Goal: Browse casually: Explore the website without a specific task or goal

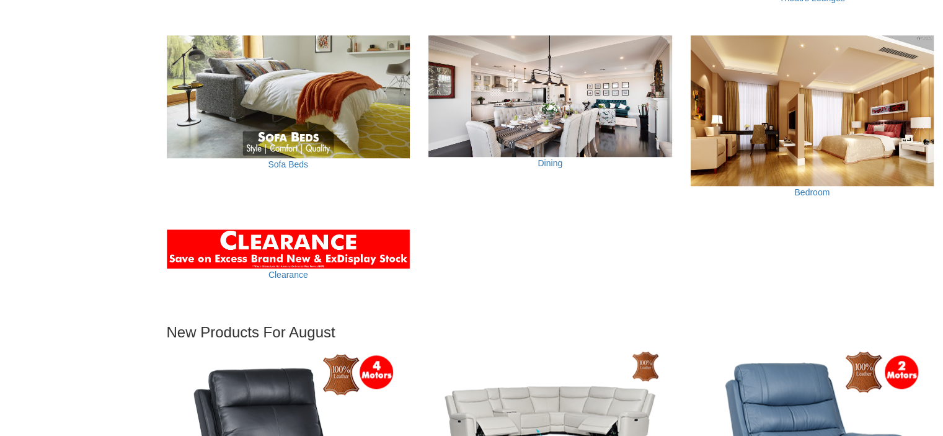
scroll to position [782, 0]
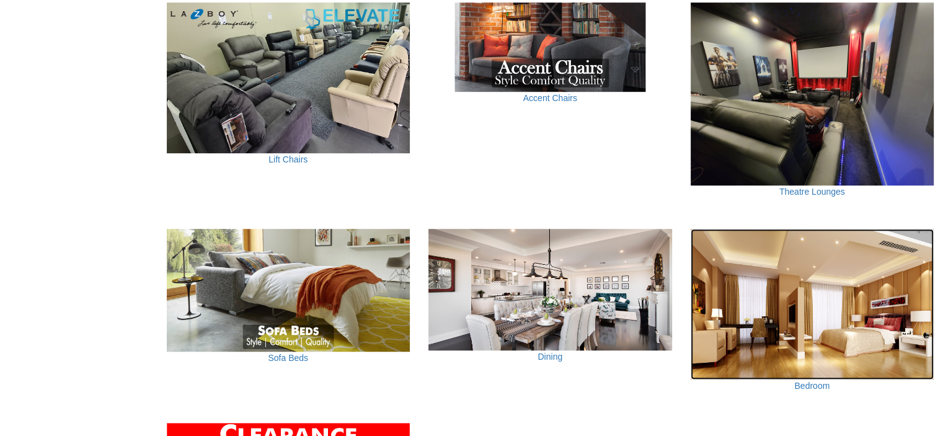
click at [843, 312] on img at bounding box center [813, 304] width 244 height 151
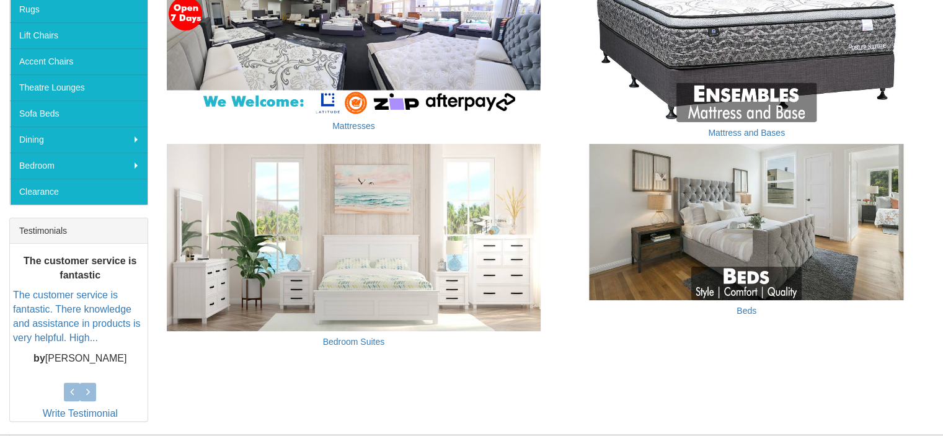
scroll to position [310, 0]
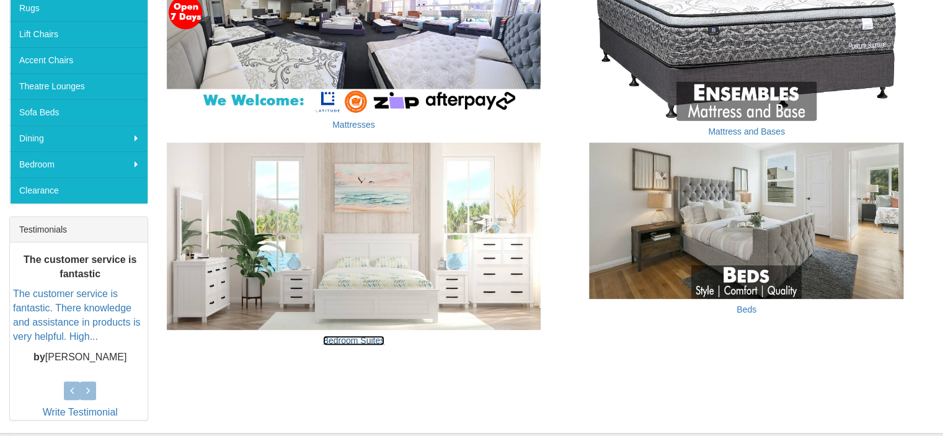
click at [370, 337] on link "Bedroom Suites" at bounding box center [354, 340] width 62 height 10
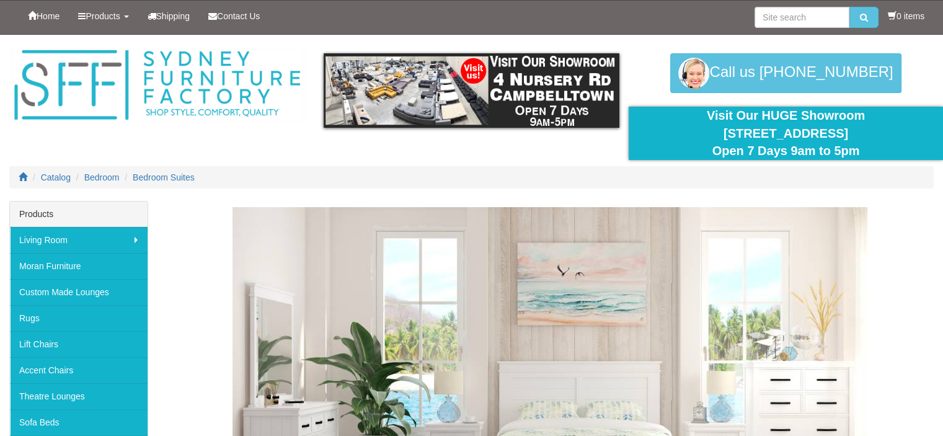
scroll to position [186, 0]
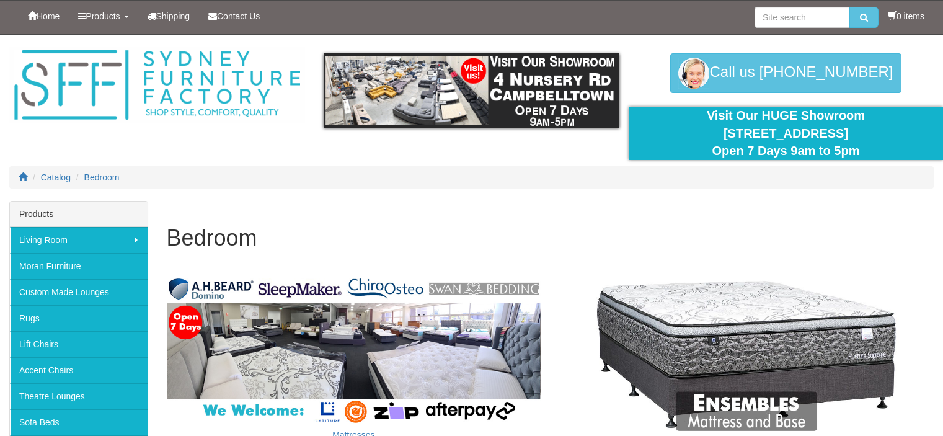
scroll to position [310, 0]
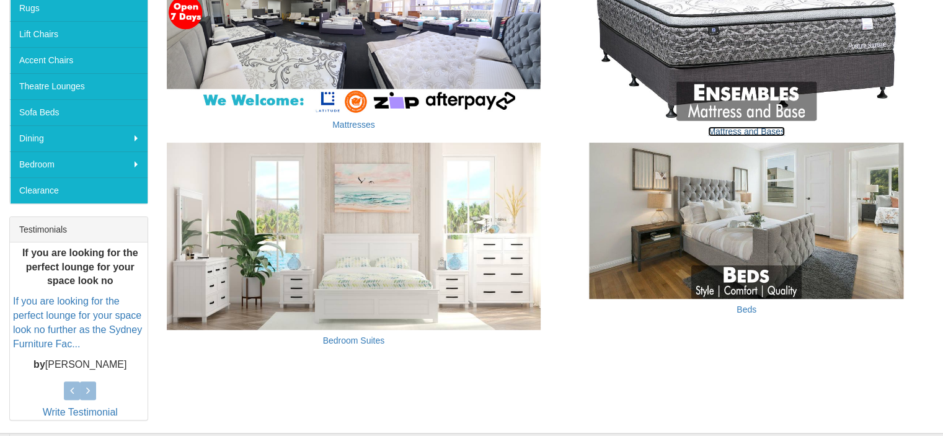
click at [719, 130] on link "Mattress and Bases" at bounding box center [746, 131] width 77 height 10
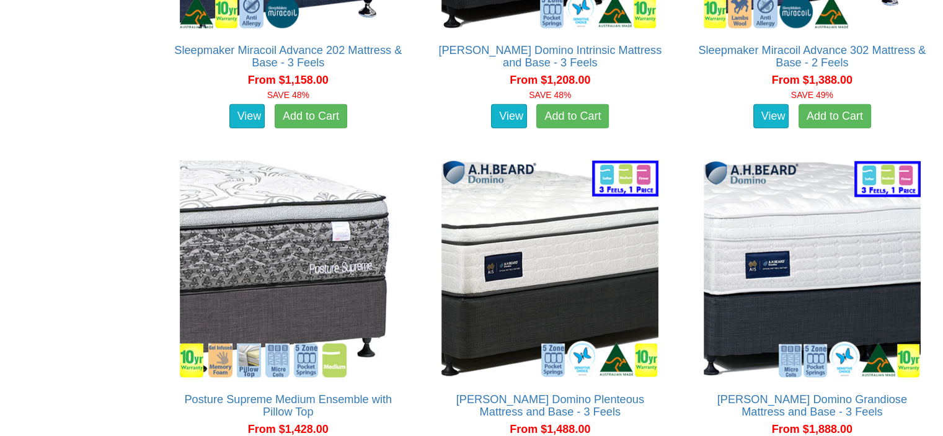
scroll to position [3348, 0]
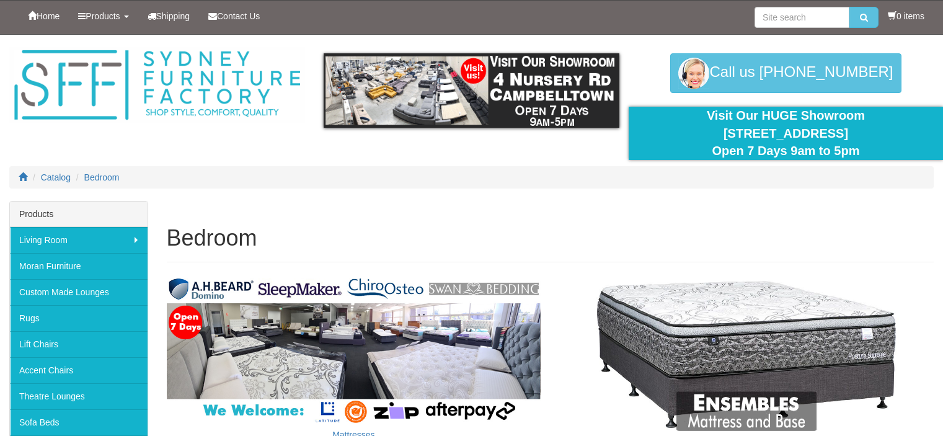
scroll to position [310, 0]
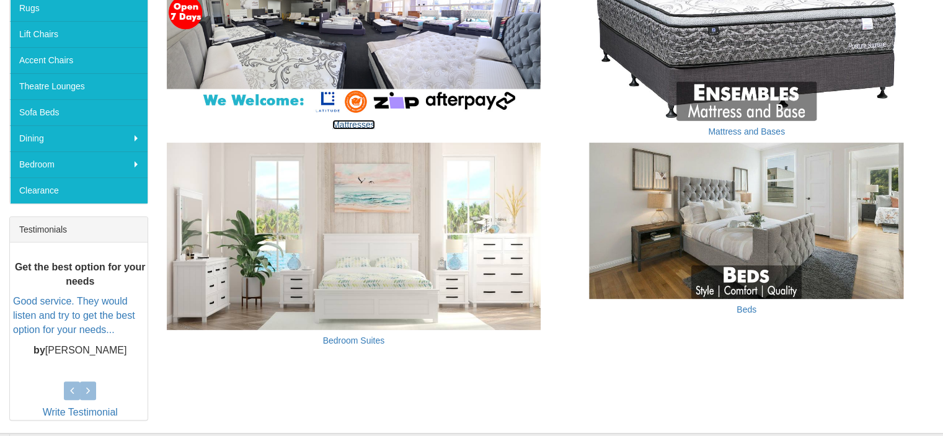
click at [344, 123] on link "Mattresses" at bounding box center [353, 125] width 42 height 10
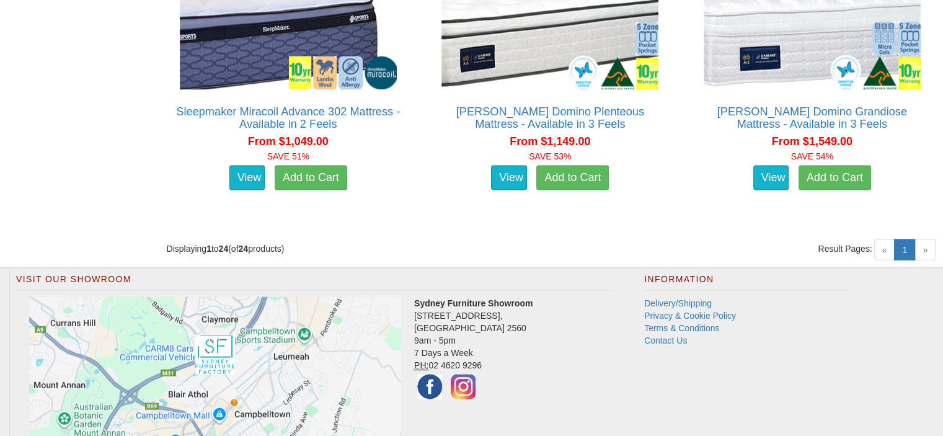
scroll to position [2611, 0]
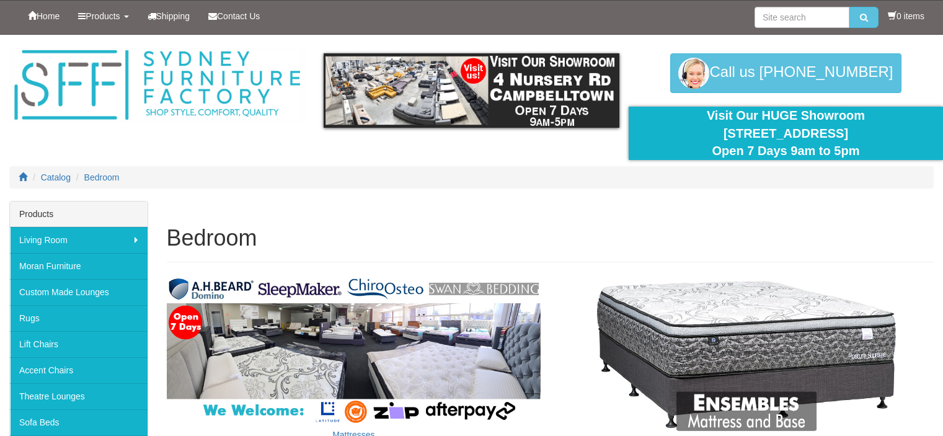
scroll to position [310, 0]
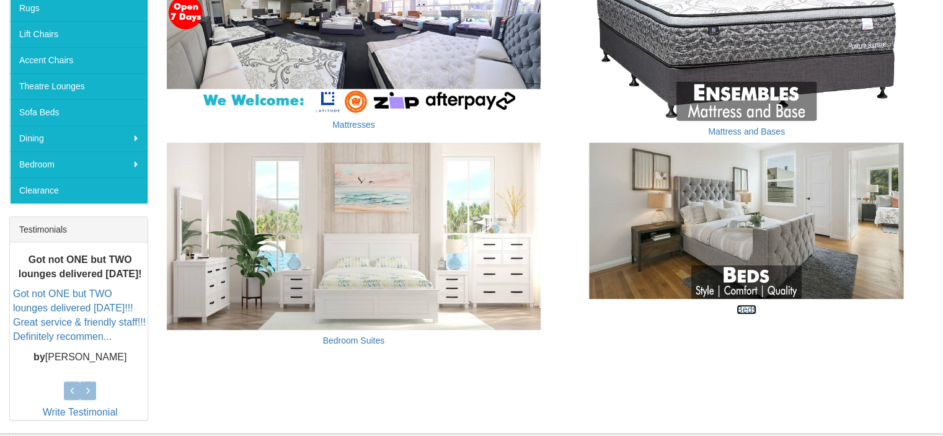
click at [746, 309] on link "Beds" at bounding box center [747, 309] width 20 height 10
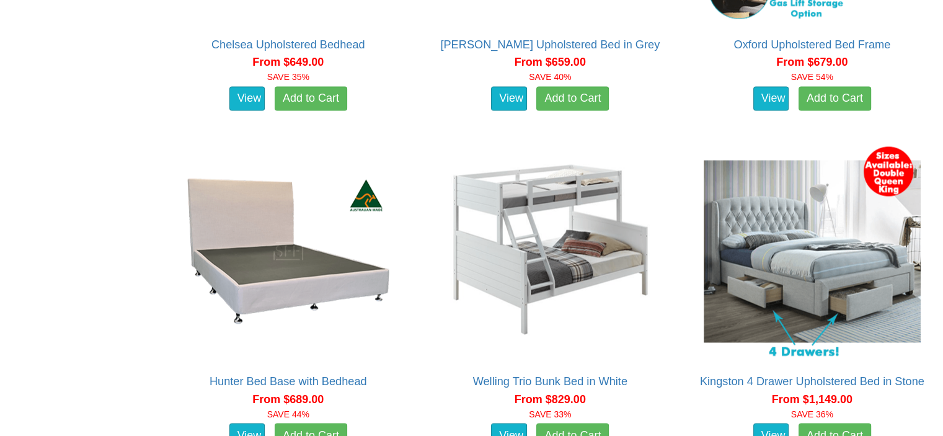
scroll to position [1984, 0]
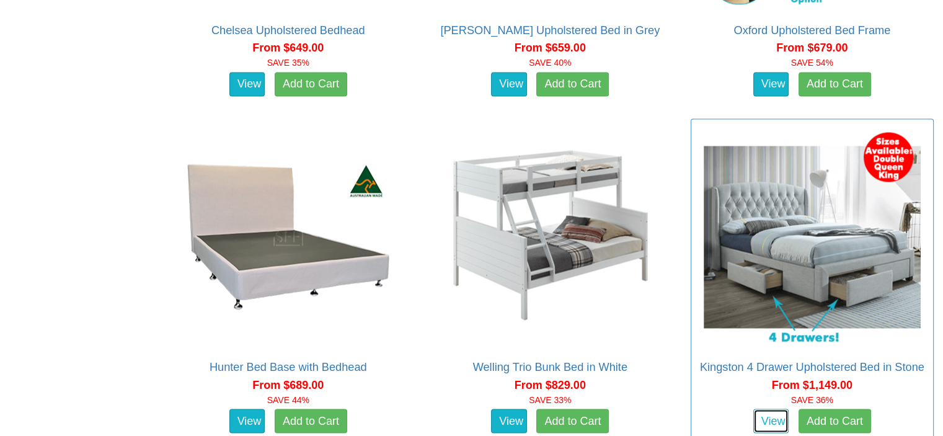
click at [753, 409] on link "View" at bounding box center [771, 421] width 36 height 25
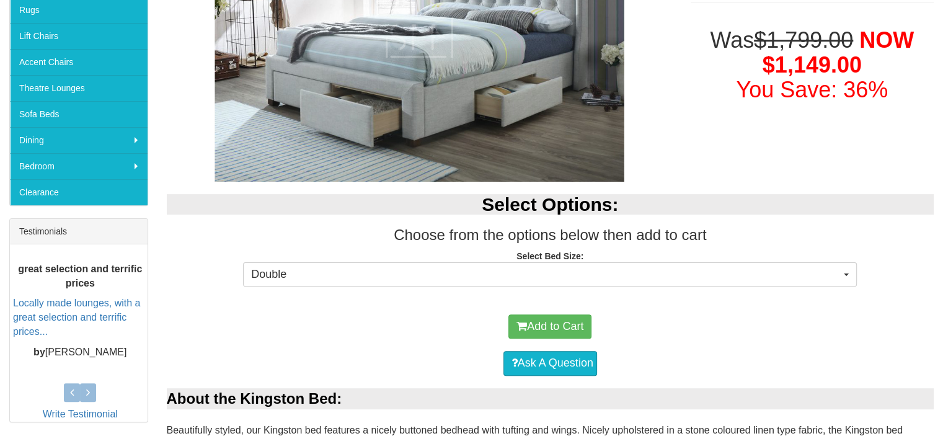
scroll to position [310, 0]
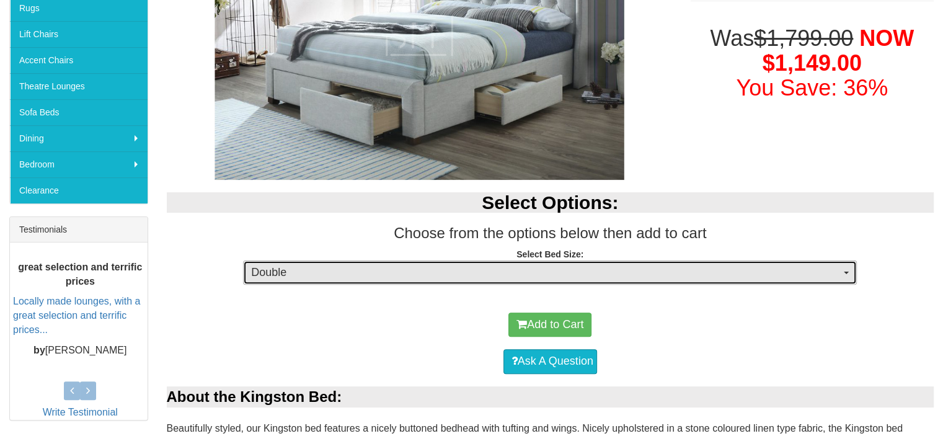
click at [354, 268] on span "Double" at bounding box center [546, 273] width 590 height 16
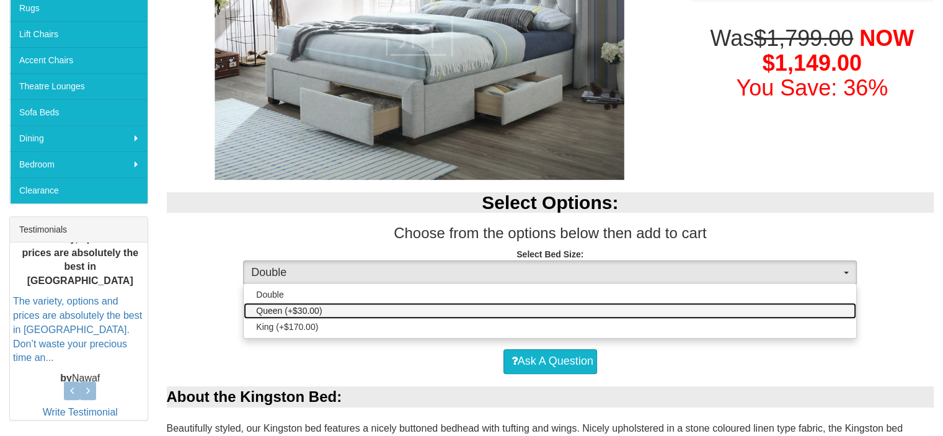
click at [350, 304] on link "Queen (+$30.00)" at bounding box center [550, 311] width 613 height 16
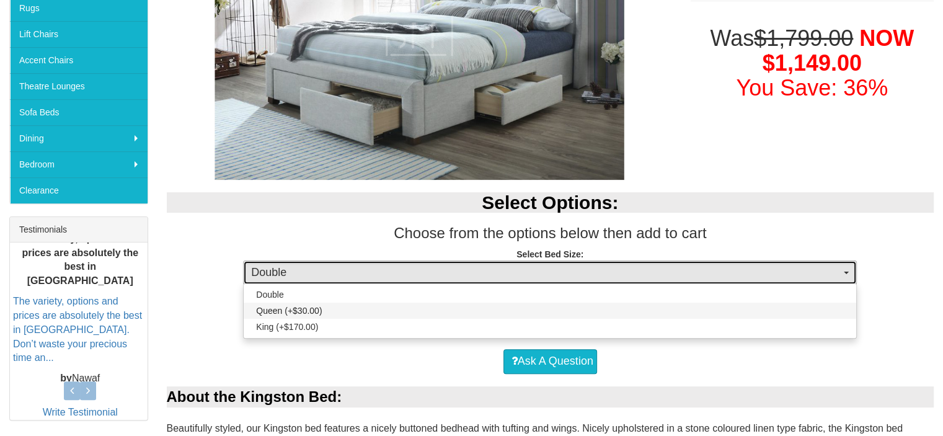
select select "1300"
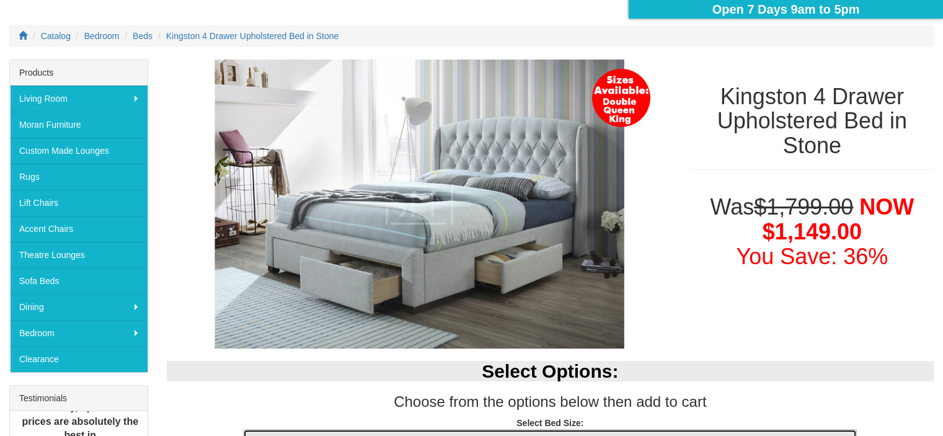
scroll to position [124, 0]
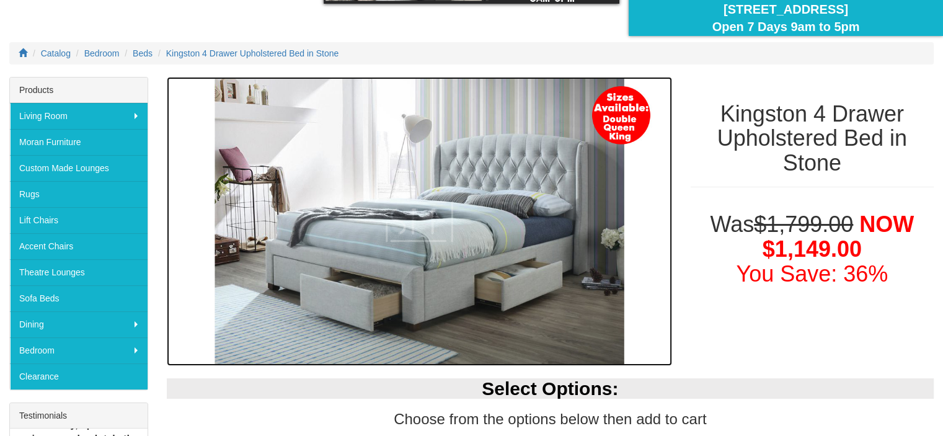
click at [355, 267] on img at bounding box center [419, 222] width 505 height 290
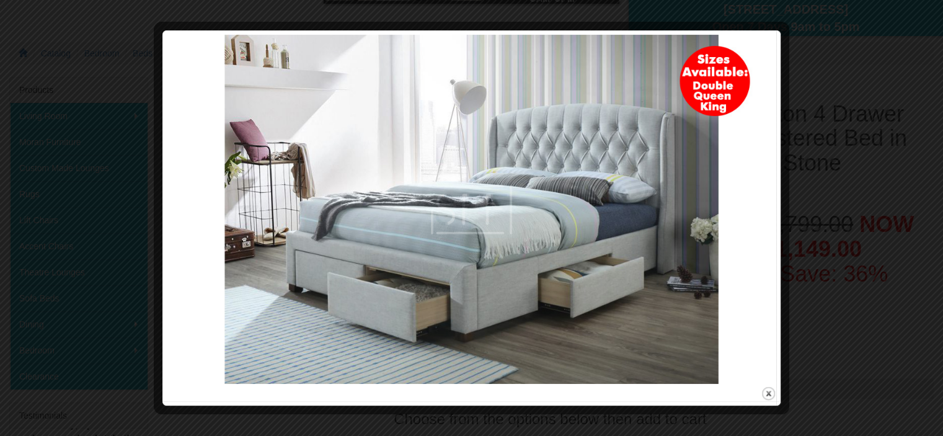
click at [631, 171] on img at bounding box center [472, 209] width 610 height 349
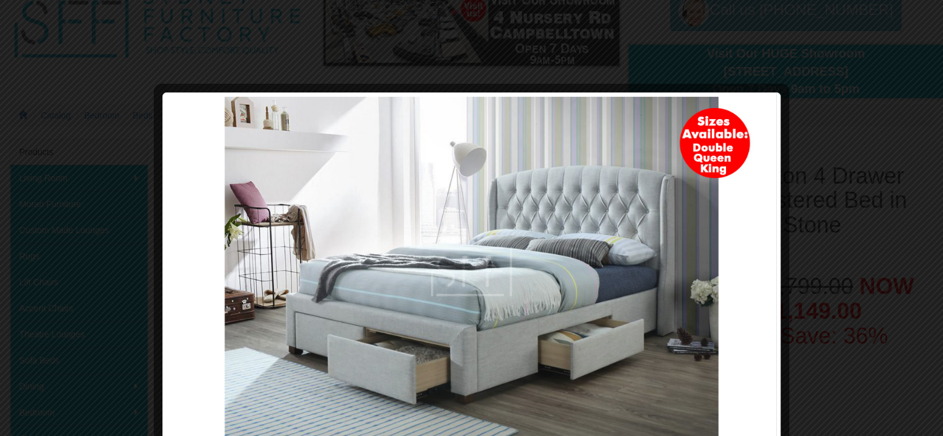
scroll to position [372, 0]
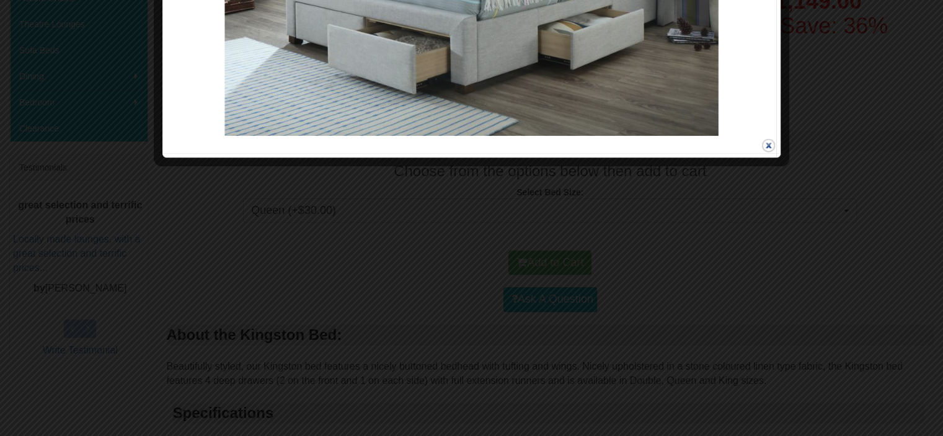
click at [764, 146] on button "close" at bounding box center [769, 146] width 16 height 16
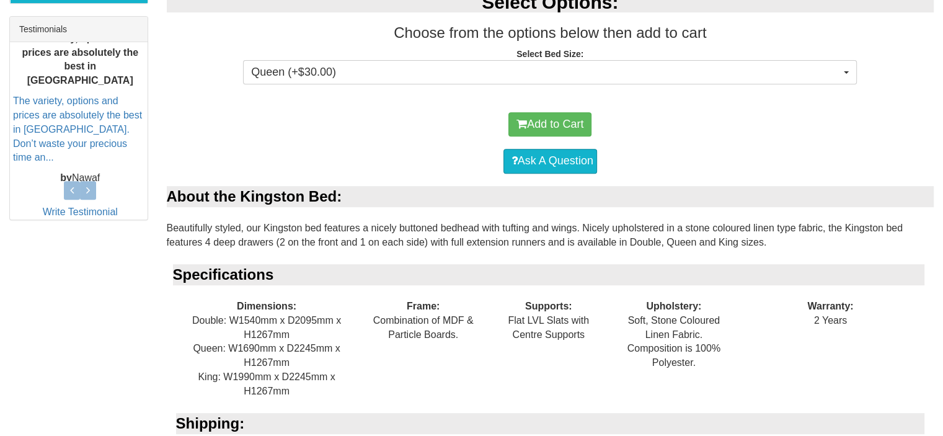
scroll to position [758, 0]
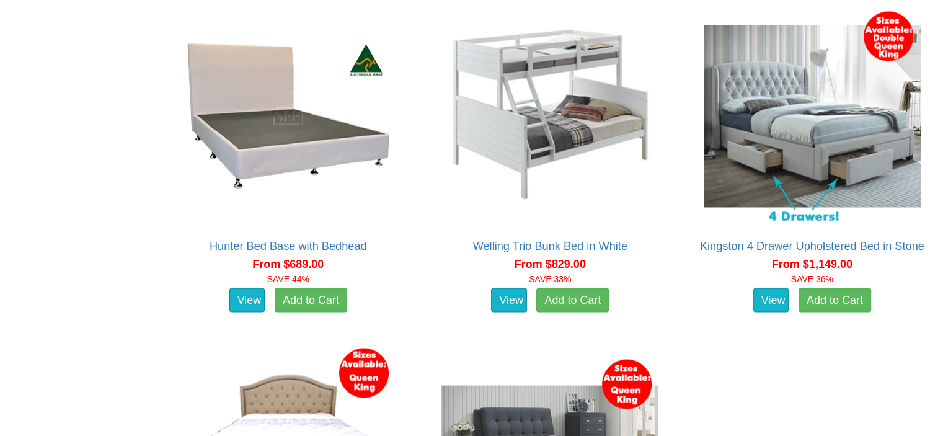
scroll to position [2108, 0]
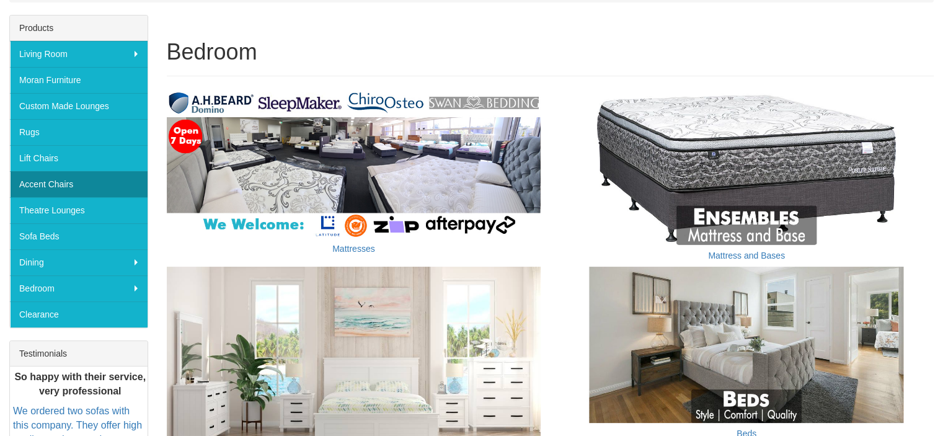
scroll to position [124, 0]
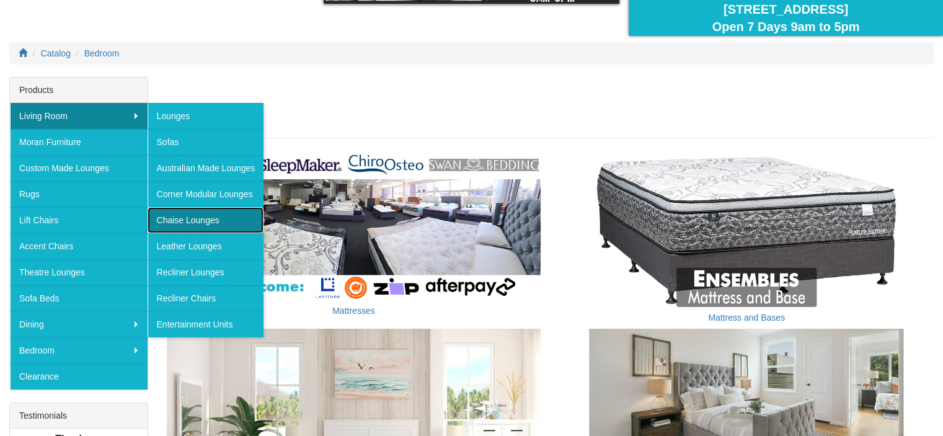
click at [233, 214] on link "Chaise Lounges" at bounding box center [206, 220] width 117 height 26
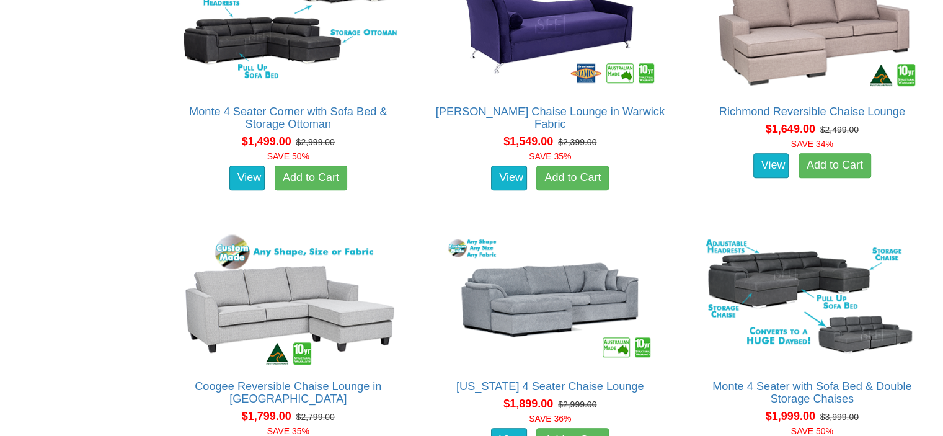
scroll to position [1178, 0]
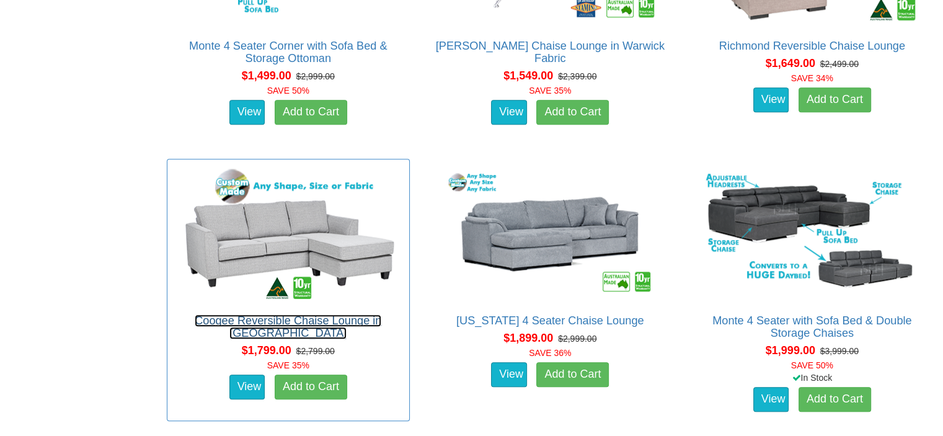
click at [286, 315] on link "Coogee Reversible Chaise Lounge in [GEOGRAPHIC_DATA]" at bounding box center [288, 326] width 187 height 25
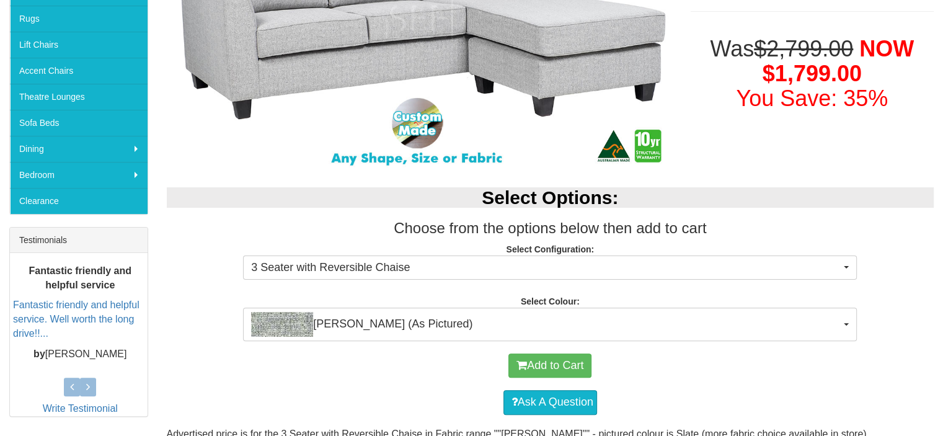
scroll to position [310, 0]
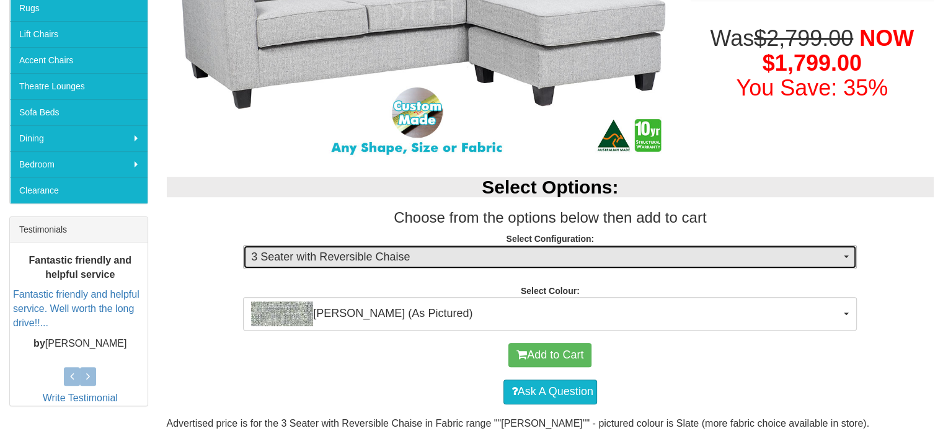
click at [291, 259] on span "3 Seater with Reversible Chaise" at bounding box center [546, 257] width 590 height 16
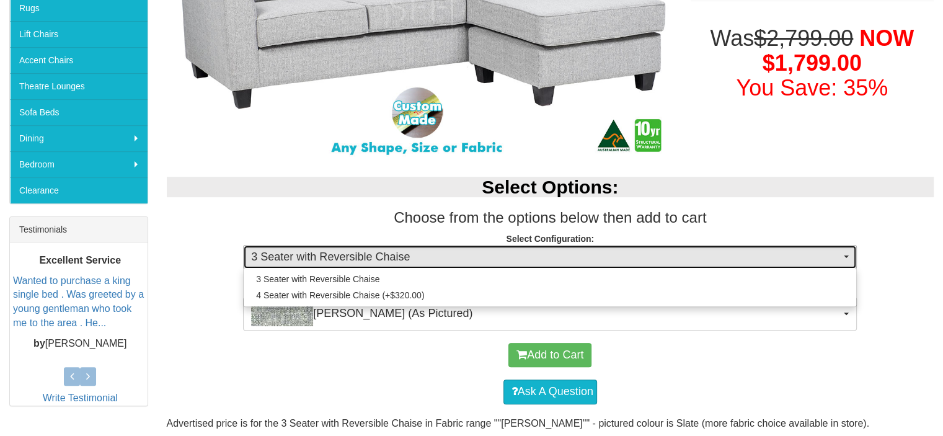
click at [291, 259] on span "3 Seater with Reversible Chaise" at bounding box center [546, 257] width 590 height 16
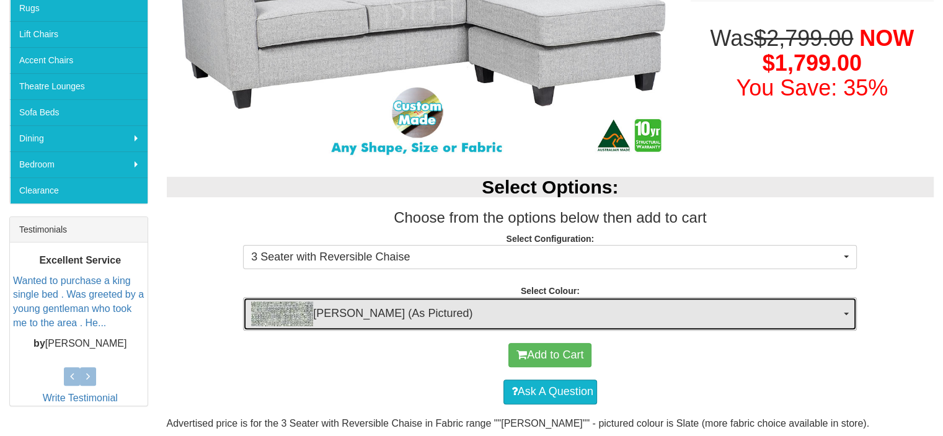
click at [298, 309] on img "button" at bounding box center [282, 313] width 62 height 25
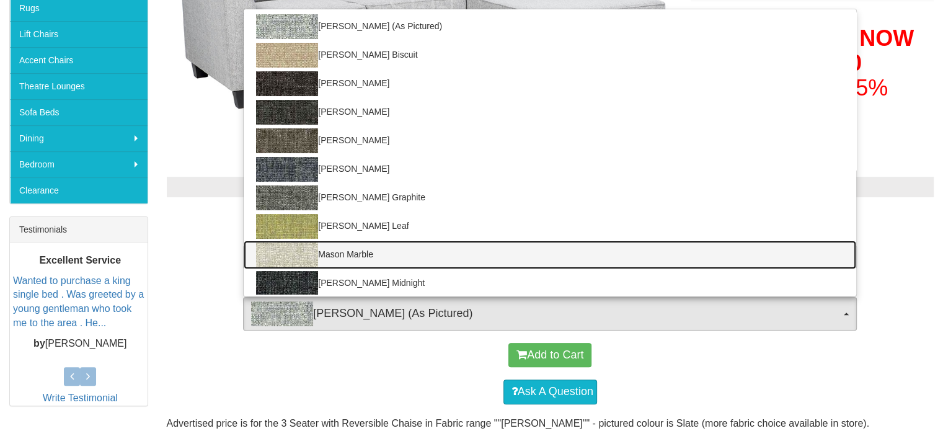
click at [298, 252] on img at bounding box center [287, 254] width 62 height 25
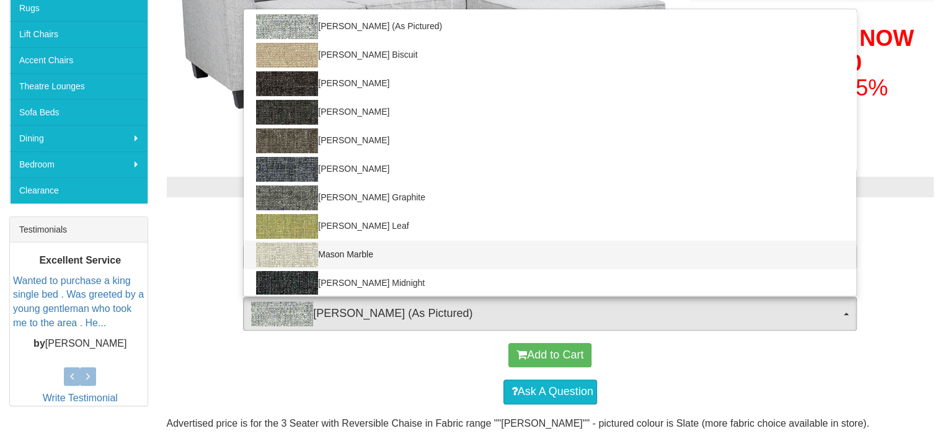
select select "713"
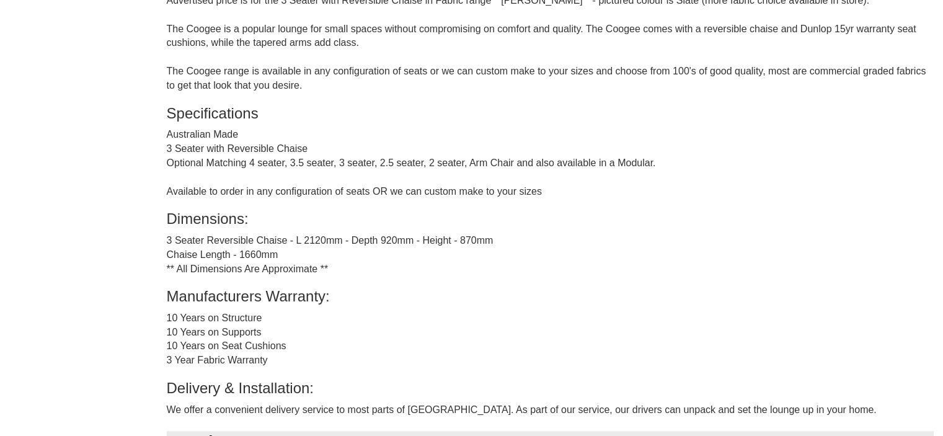
scroll to position [744, 0]
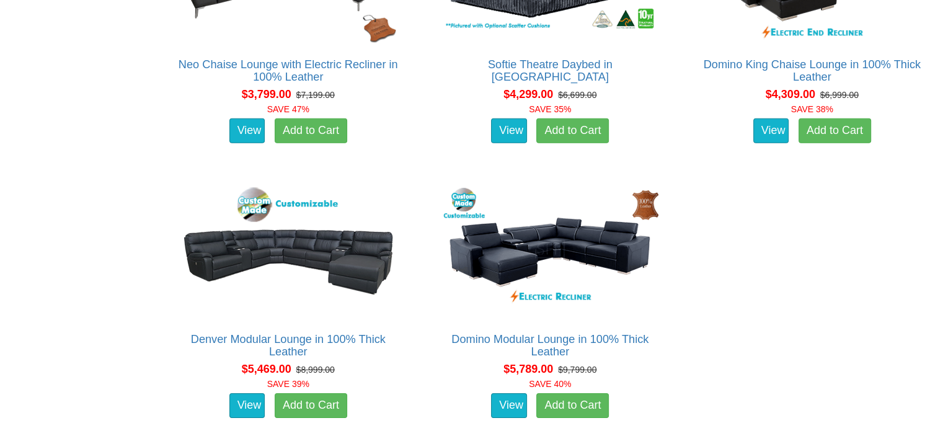
scroll to position [4201, 0]
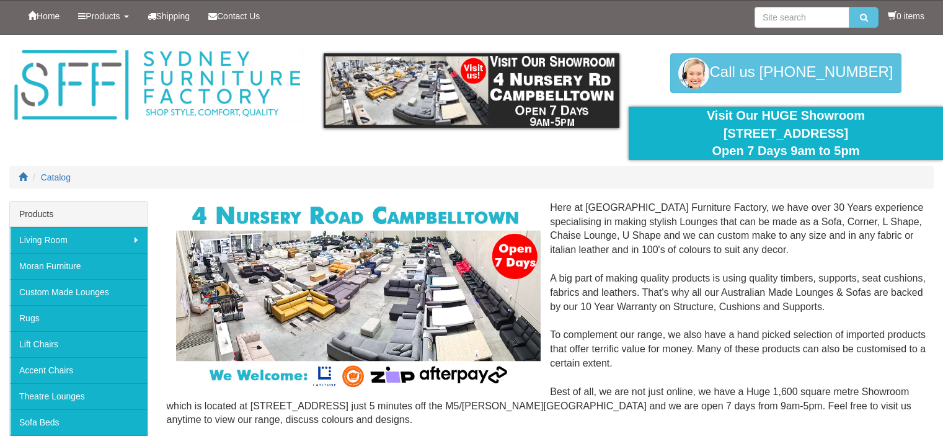
scroll to position [782, 0]
